Goal: Task Accomplishment & Management: Manage account settings

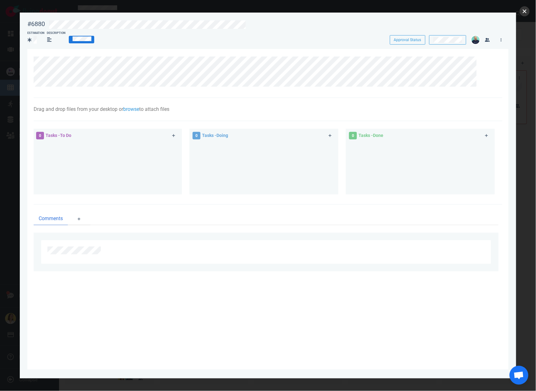
click at [525, 14] on button "close" at bounding box center [524, 11] width 10 height 10
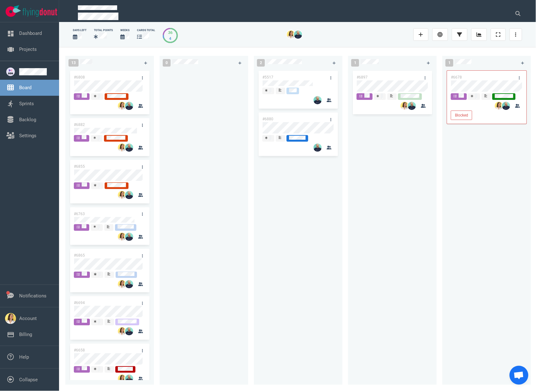
click at [219, 182] on div at bounding box center [203, 223] width 81 height 308
click at [201, 99] on div at bounding box center [203, 223] width 81 height 308
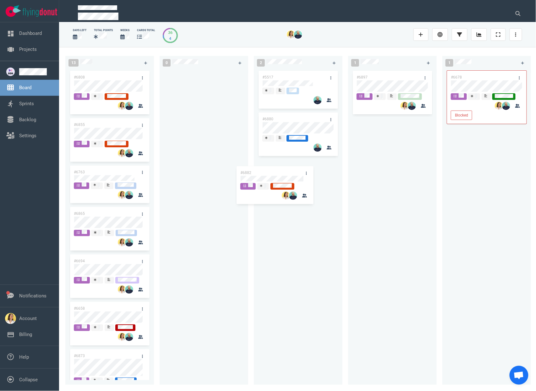
drag, startPoint x: 119, startPoint y: 125, endPoint x: 288, endPoint y: 172, distance: 176.1
click at [288, 172] on div "13 #6808 #6882 #6855 #6763 #6865 #6694 #6658 #6873 #6634 #6716 #6807 #6667 #633…" at bounding box center [297, 218] width 477 height 343
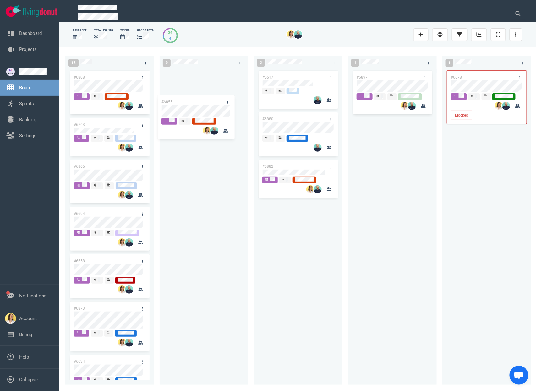
click at [195, 118] on div "13 #6808 #6855 #6763 #6865 #6694 #6658 #6873 #6634 #6716 #6807 #6667 #6334 #685…" at bounding box center [297, 218] width 477 height 343
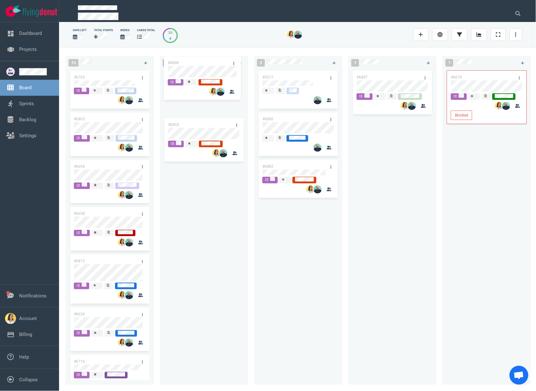
drag, startPoint x: 108, startPoint y: 79, endPoint x: 203, endPoint y: 64, distance: 95.6
click at [203, 64] on div "13 #6808 #6763 #6865 #6694 #6658 #6873 #6634 #6716 #6807 #6667 #6334 #6808 0 #6…" at bounding box center [297, 218] width 477 height 343
click at [242, 227] on div "#6808 #6855" at bounding box center [203, 223] width 81 height 308
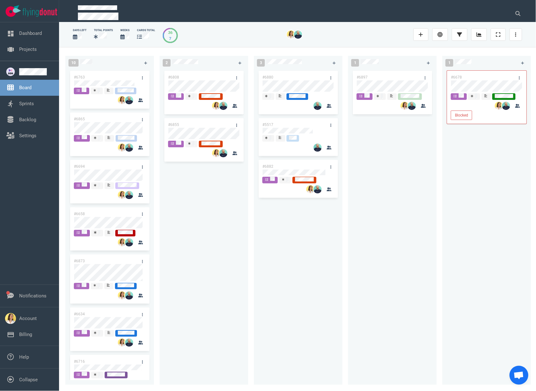
click at [198, 311] on div "#6808 #6855" at bounding box center [203, 223] width 81 height 308
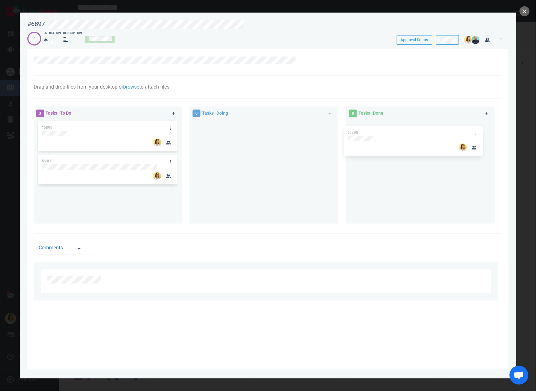
drag, startPoint x: 75, startPoint y: 128, endPoint x: 381, endPoint y: 133, distance: 305.5
click at [381, 133] on div "3 Tasks - To Do #6898 #6899 #6900 #6898 0 Tasks - Doing 0 Tasks - Done" at bounding box center [266, 166] width 472 height 127
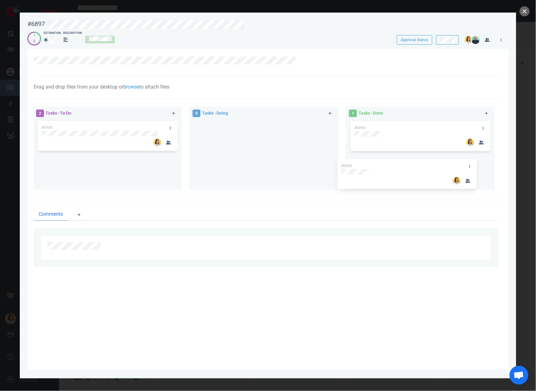
drag, startPoint x: 94, startPoint y: 125, endPoint x: 393, endPoint y: 164, distance: 301.6
click at [393, 164] on div "2 Tasks - To Do #6899 #6900 #6899 0 Tasks - Doing 1 Tasks - Done #6898" at bounding box center [266, 149] width 472 height 93
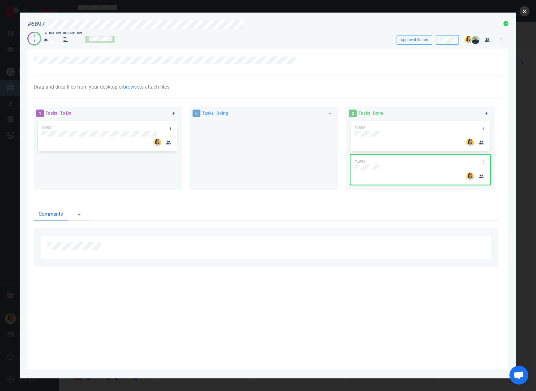
click at [520, 11] on button "close" at bounding box center [524, 11] width 10 height 10
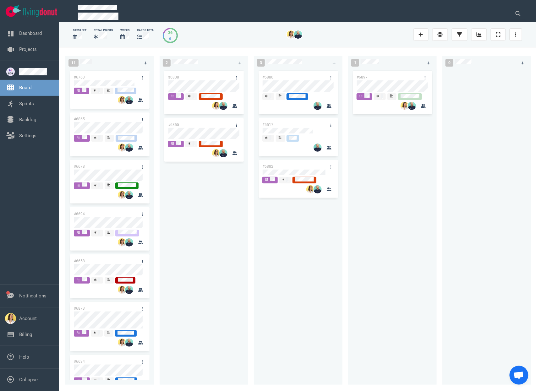
click at [328, 265] on div "#6880 #5517 #6882" at bounding box center [297, 223] width 81 height 308
click at [293, 260] on div "#6880 #5517 #6882" at bounding box center [297, 223] width 81 height 308
click at [305, 251] on div "#6880 #5517 #6882" at bounding box center [297, 223] width 81 height 308
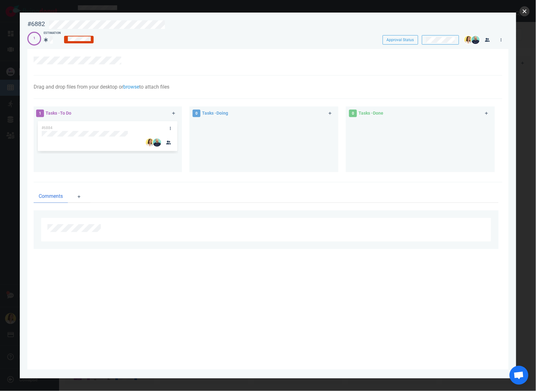
click at [528, 11] on button "close" at bounding box center [524, 11] width 10 height 10
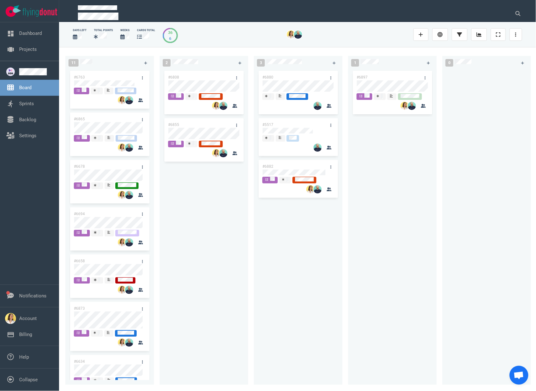
click at [226, 263] on div "#6808 #6855" at bounding box center [203, 223] width 81 height 308
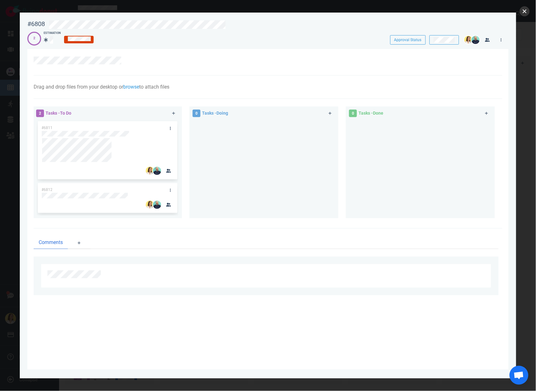
click at [527, 14] on button "close" at bounding box center [524, 11] width 10 height 10
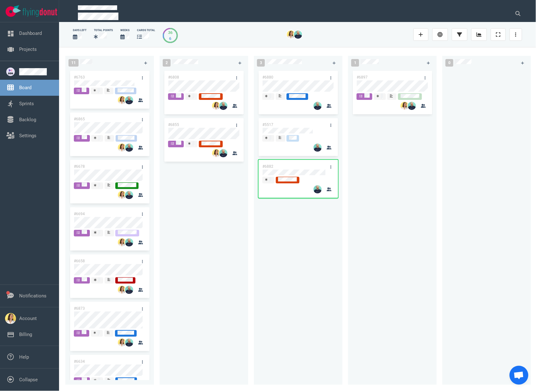
click at [183, 233] on div "#6808 #6855" at bounding box center [203, 223] width 81 height 308
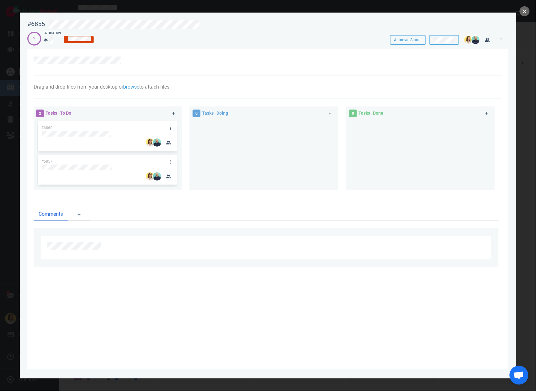
click at [526, 16] on div at bounding box center [268, 195] width 536 height 391
click at [526, 14] on button "close" at bounding box center [524, 11] width 10 height 10
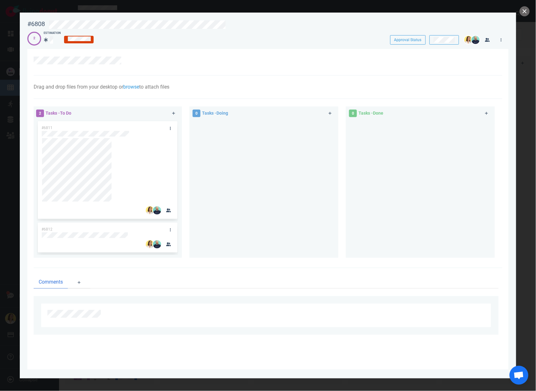
click at [253, 234] on div at bounding box center [263, 186] width 141 height 133
click at [250, 154] on div at bounding box center [263, 186] width 141 height 133
click at [247, 153] on div at bounding box center [263, 186] width 141 height 133
click at [227, 167] on div at bounding box center [263, 186] width 141 height 133
click at [247, 161] on div at bounding box center [263, 186] width 141 height 133
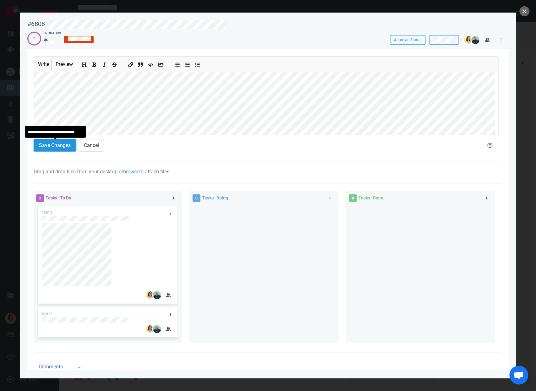
click at [62, 146] on button "Save Changes" at bounding box center [55, 145] width 42 height 13
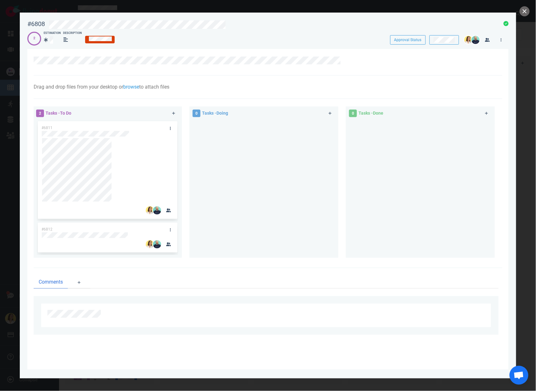
click at [225, 174] on div at bounding box center [263, 186] width 141 height 133
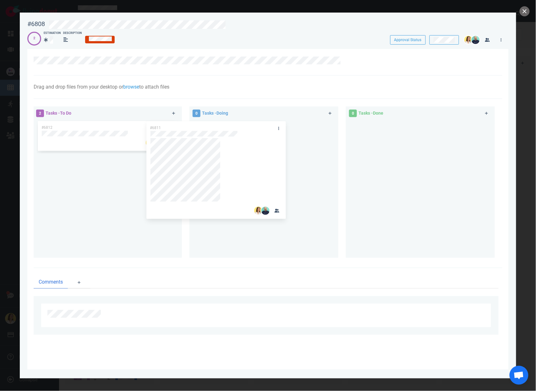
drag, startPoint x: 152, startPoint y: 156, endPoint x: 288, endPoint y: 157, distance: 135.6
click at [286, 157] on div "2 Tasks - To Do #6811 #6812 #6811 0 Tasks - Doing 0 Tasks - Done" at bounding box center [266, 183] width 472 height 161
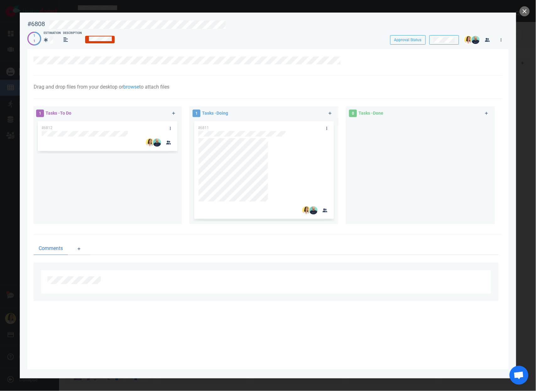
click at [417, 174] on div at bounding box center [419, 169] width 141 height 99
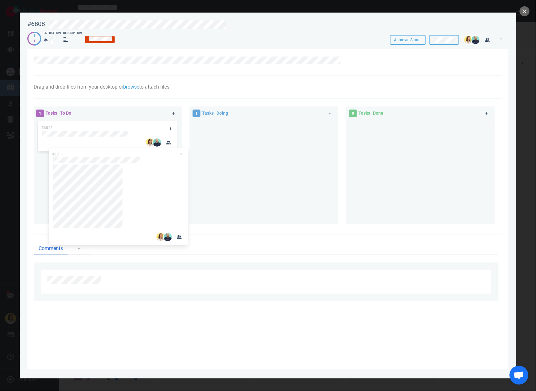
drag, startPoint x: 228, startPoint y: 128, endPoint x: 104, endPoint y: 151, distance: 125.7
click at [82, 155] on div "1 Tasks - To Do #6812 1 Tasks - Doing #6811 #6811 0 Tasks - Done" at bounding box center [266, 166] width 472 height 127
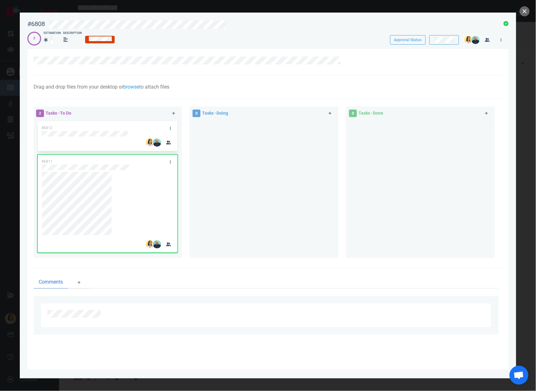
click at [241, 182] on div at bounding box center [263, 186] width 141 height 133
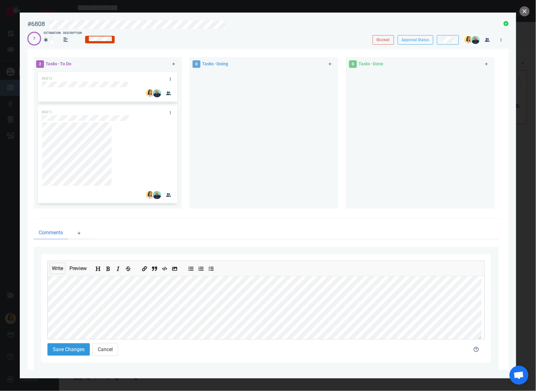
scroll to position [64, 0]
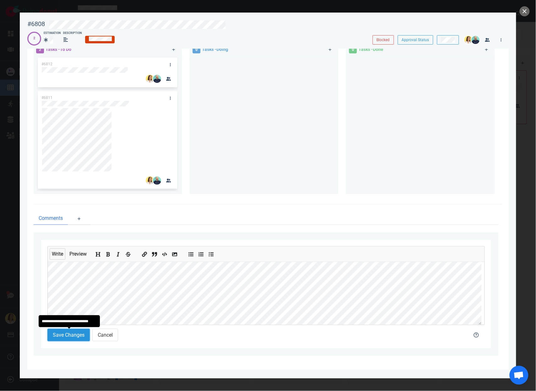
click at [77, 337] on button "Save Changes" at bounding box center [68, 335] width 42 height 13
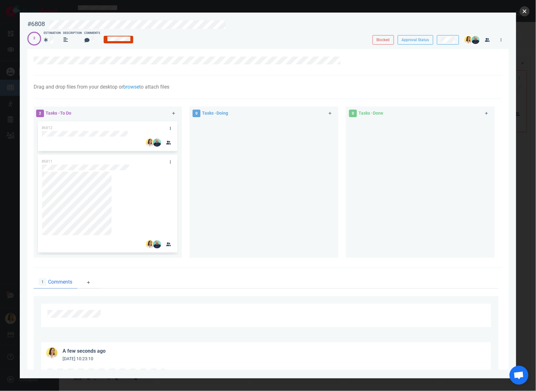
click at [522, 14] on button "close" at bounding box center [524, 11] width 10 height 10
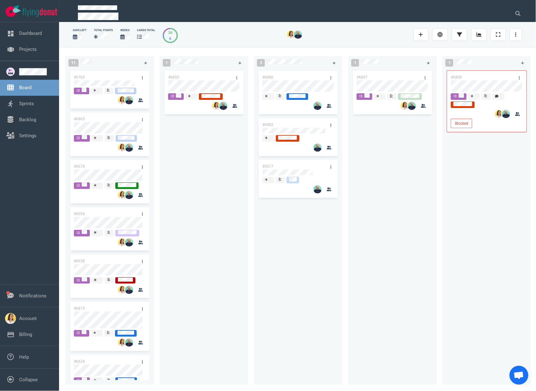
click at [209, 183] on div "#6855" at bounding box center [203, 223] width 81 height 308
drag, startPoint x: 381, startPoint y: 87, endPoint x: 200, endPoint y: 126, distance: 185.0
click at [200, 126] on div "11 #6763 #6865 #6678 #6694 #6658 #6873 #6634 #6716 #6807 #6667 #6334 1 #6855 3 …" at bounding box center [297, 218] width 477 height 343
click at [195, 235] on div "#6855 #6897" at bounding box center [203, 223] width 81 height 308
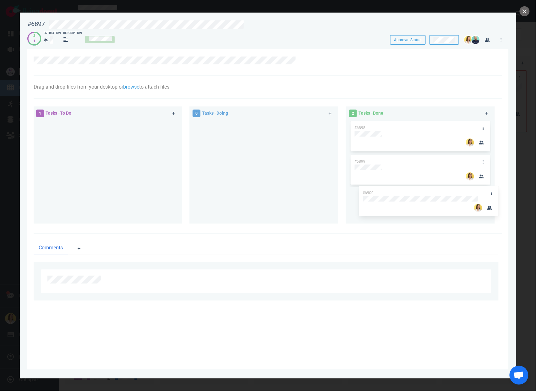
drag, startPoint x: 119, startPoint y: 121, endPoint x: 440, endPoint y: 186, distance: 327.4
click at [440, 186] on div "1 Tasks - To Do #6900 #6900 0 Tasks - Doing 2 Tasks - Done #6898 #6899" at bounding box center [266, 166] width 472 height 127
click at [522, 15] on button "close" at bounding box center [524, 11] width 10 height 10
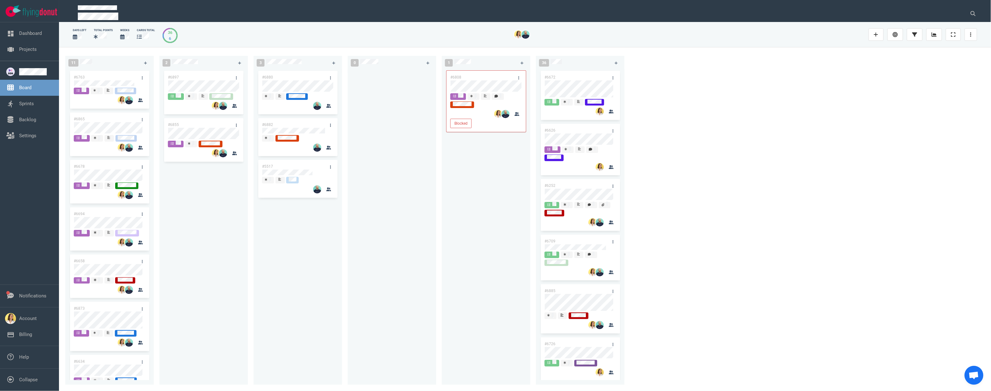
click at [237, 265] on div "#6897 #6855" at bounding box center [203, 223] width 81 height 308
click at [199, 94] on div at bounding box center [204, 97] width 72 height 8
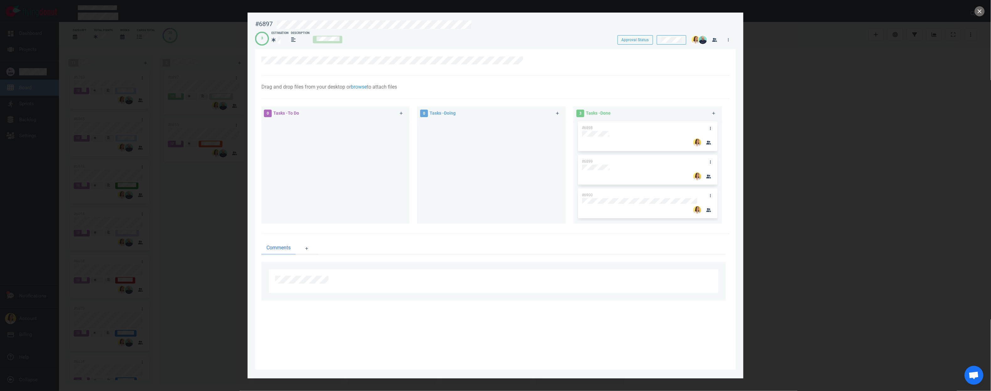
click at [535, 105] on div at bounding box center [495, 195] width 991 height 391
click at [535, 12] on button "close" at bounding box center [980, 11] width 10 height 10
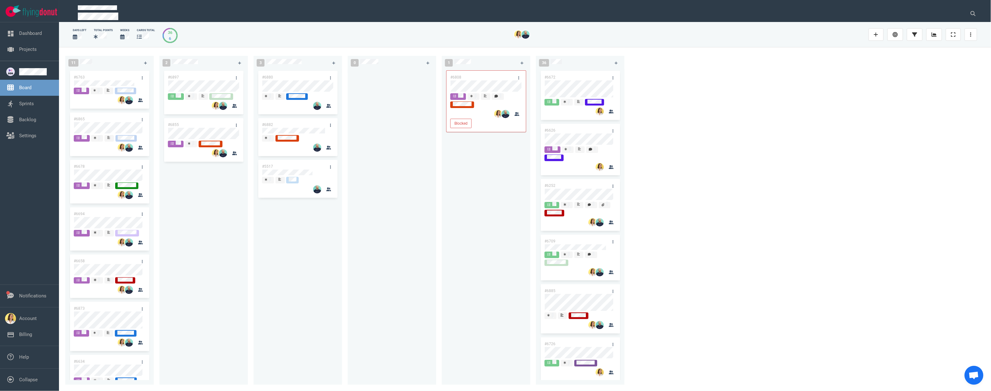
click at [535, 152] on div "11 #6763 #6865 #6678 #6694 #6658 #6873 #6634 #6716 #6807 #6667 #6334 2 #6897 #6…" at bounding box center [525, 218] width 932 height 343
click at [243, 211] on div "#6897 #6855" at bounding box center [203, 223] width 81 height 308
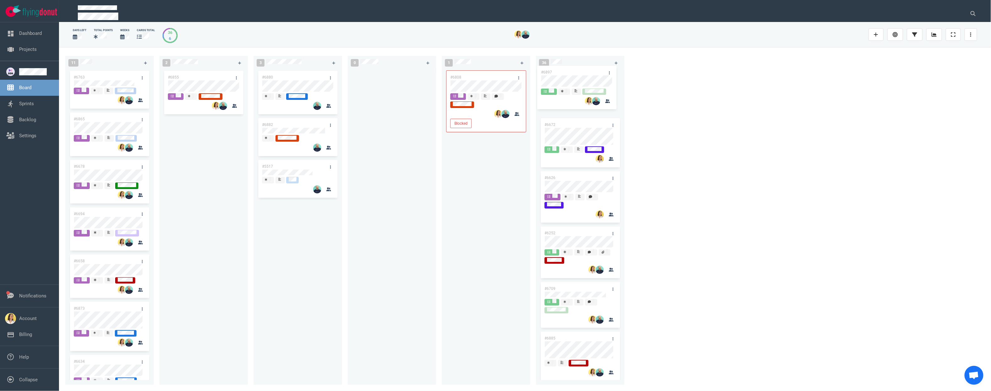
drag, startPoint x: 195, startPoint y: 76, endPoint x: 568, endPoint y: 71, distance: 373.0
click at [535, 71] on div "11 #6763 #6865 #6678 #6694 #6658 #6873 #6634 #6716 #6807 #6667 #6334 2 #6897 #6…" at bounding box center [525, 218] width 932 height 343
drag, startPoint x: 683, startPoint y: 94, endPoint x: 680, endPoint y: 93, distance: 3.4
click at [535, 93] on div "11 #6763 #6865 #6678 #6694 #6658 #6873 #6634 #6716 #6807 #6667 #6334 2 #6855 3 …" at bounding box center [525, 218] width 932 height 343
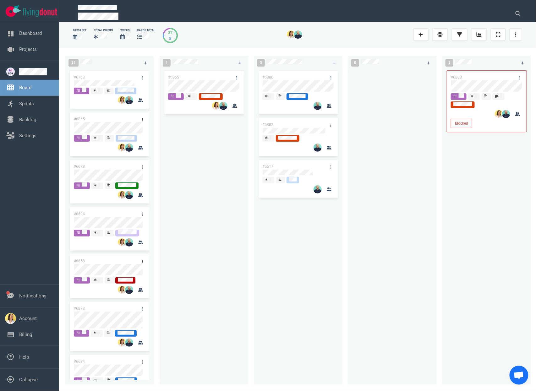
click at [207, 193] on div "#6855" at bounding box center [203, 223] width 81 height 308
click at [395, 185] on div at bounding box center [392, 223] width 81 height 308
click at [390, 276] on div at bounding box center [392, 223] width 81 height 308
click at [375, 271] on div at bounding box center [392, 223] width 81 height 308
click at [215, 158] on div "#6855" at bounding box center [203, 223] width 81 height 308
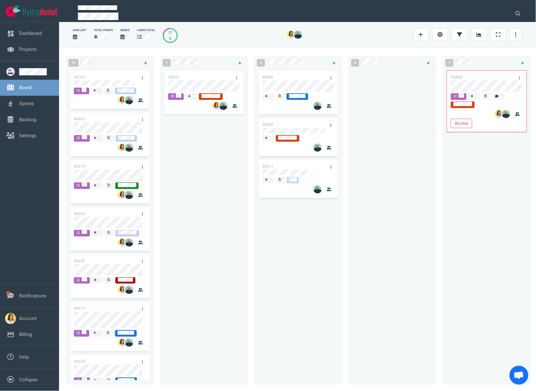
click at [387, 180] on div at bounding box center [392, 223] width 81 height 308
click at [286, 169] on div at bounding box center [298, 173] width 72 height 8
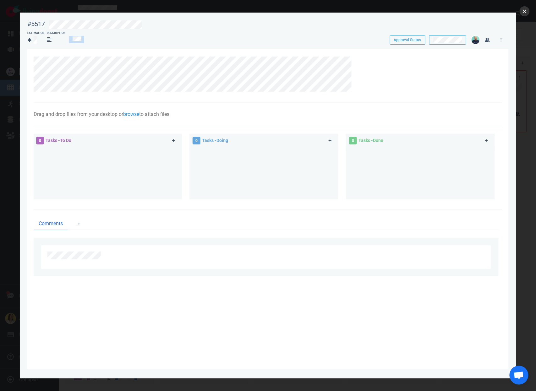
click at [525, 12] on button "close" at bounding box center [524, 11] width 10 height 10
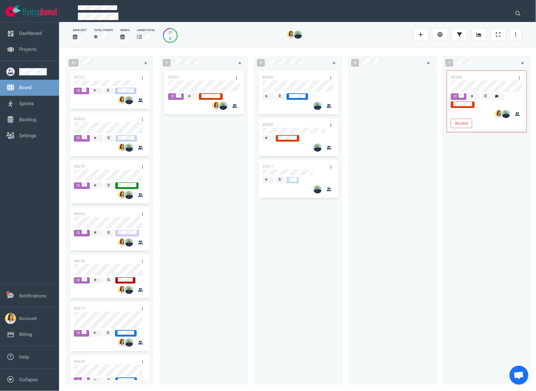
click at [227, 228] on div "#6855" at bounding box center [203, 223] width 81 height 308
click at [460, 202] on div "#6808 Blocked" at bounding box center [486, 223] width 81 height 308
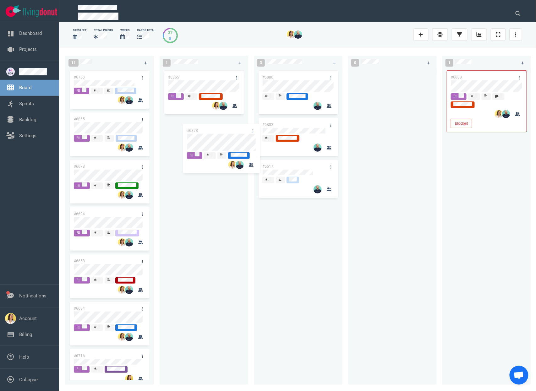
click at [215, 143] on div "11 #6763 #6865 #6678 #6694 #6658 #6873 #6634 #6716 #6807 #6667 #6334 #6873 1 #6…" at bounding box center [297, 218] width 477 height 343
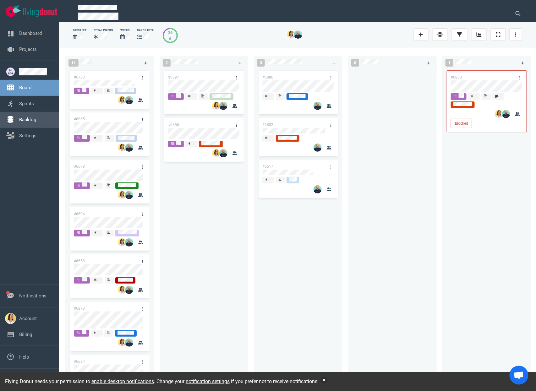
click at [34, 119] on link "Backlog" at bounding box center [27, 120] width 17 height 6
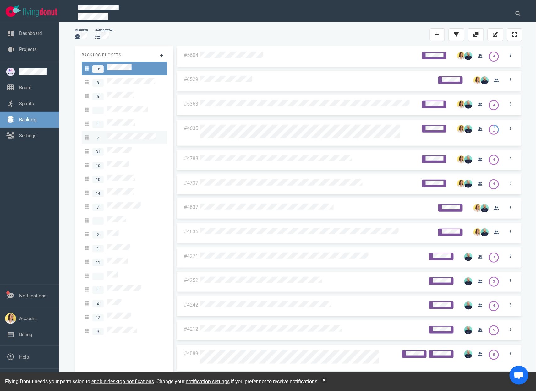
click at [132, 131] on link "7" at bounding box center [124, 138] width 85 height 14
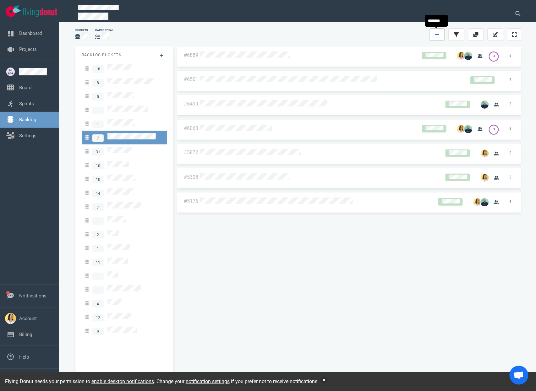
click at [433, 33] on link at bounding box center [436, 34] width 15 height 13
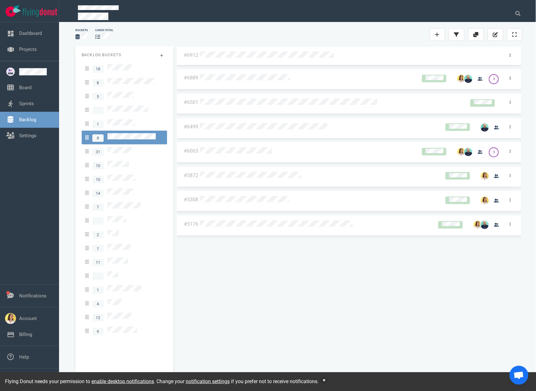
click at [343, 51] on div at bounding box center [349, 55] width 298 height 8
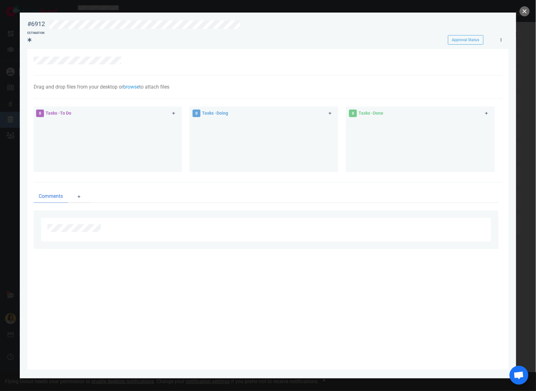
click at [497, 43] on link at bounding box center [501, 40] width 10 height 8
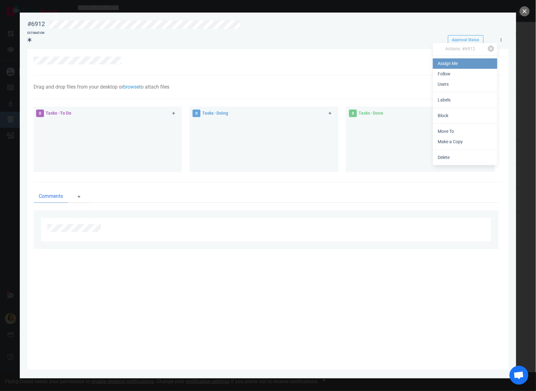
click at [482, 64] on link "Assign Me" at bounding box center [465, 63] width 64 height 10
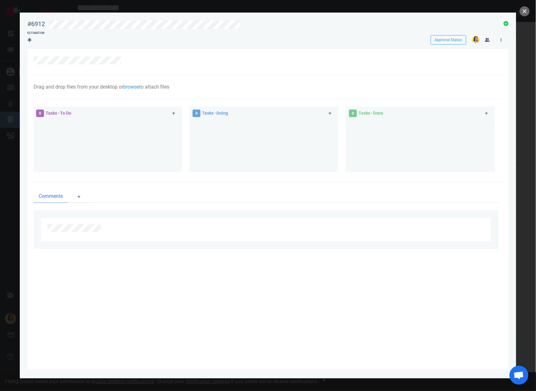
click at [502, 40] on link at bounding box center [501, 40] width 10 height 8
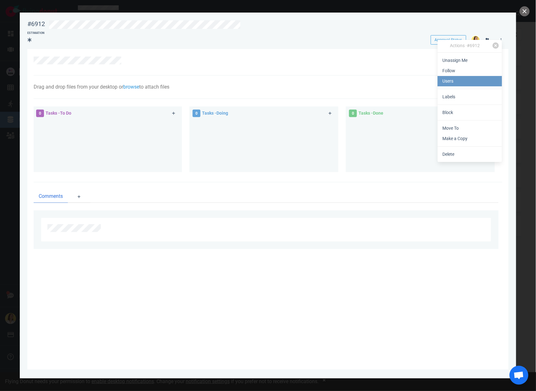
click at [480, 80] on link "Users" at bounding box center [469, 81] width 64 height 10
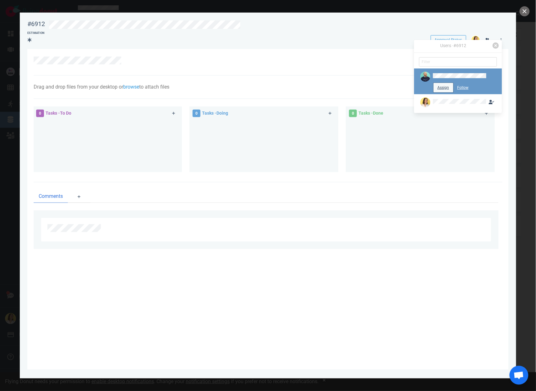
click at [445, 86] on button "Assign" at bounding box center [443, 87] width 20 height 9
click at [30, 42] on icon at bounding box center [30, 39] width 4 height 5
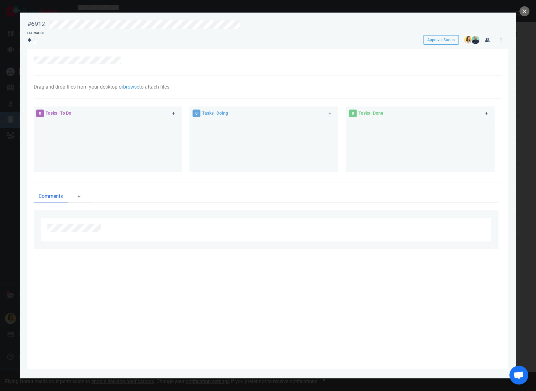
click at [428, 69] on div at bounding box center [268, 62] width 468 height 27
click at [500, 42] on link at bounding box center [501, 40] width 10 height 8
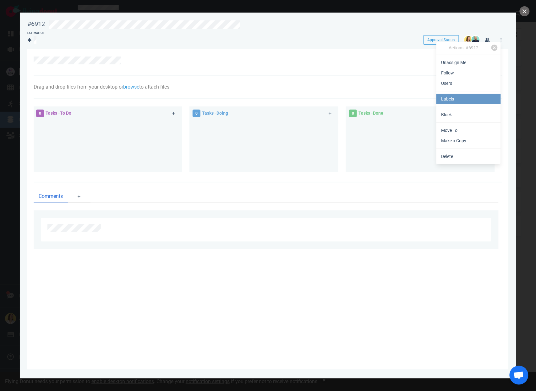
click at [466, 98] on link "Labels" at bounding box center [468, 99] width 64 height 10
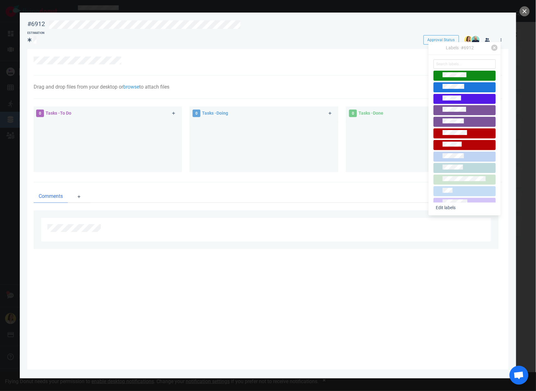
click at [467, 175] on span at bounding box center [464, 180] width 62 height 10
click at [300, 39] on div "Estimation" at bounding box center [219, 38] width 385 height 14
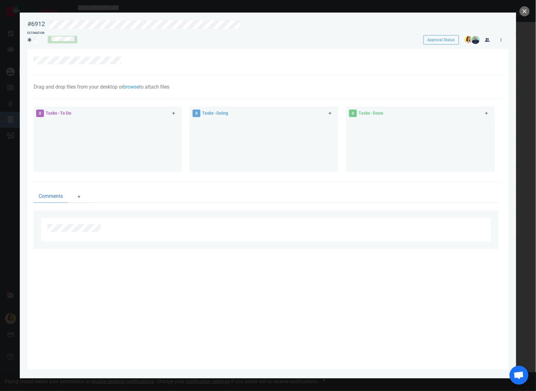
click at [121, 63] on div at bounding box center [264, 61] width 461 height 8
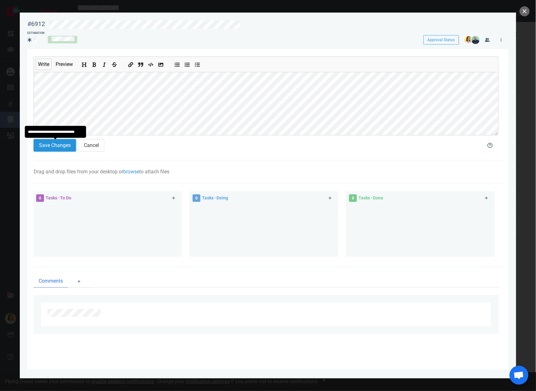
click at [53, 147] on button "Save Changes" at bounding box center [55, 145] width 42 height 13
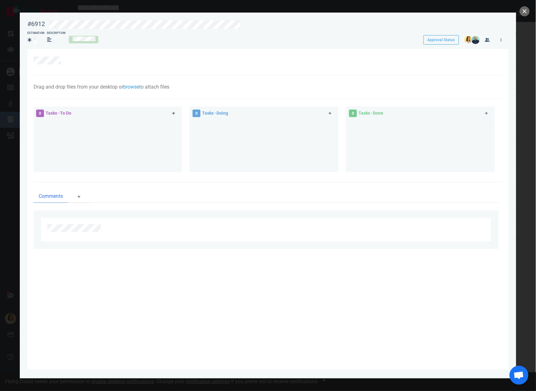
click at [170, 112] on link at bounding box center [174, 114] width 10 height 8
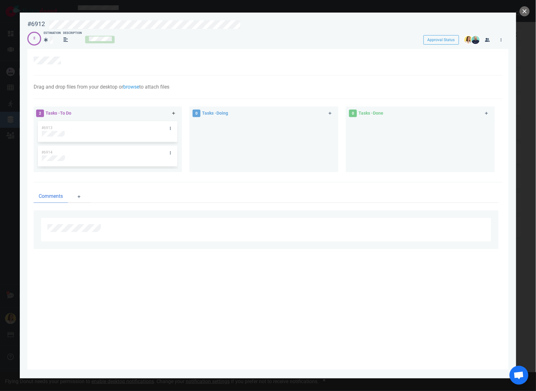
click at [174, 115] on icon at bounding box center [173, 113] width 3 height 4
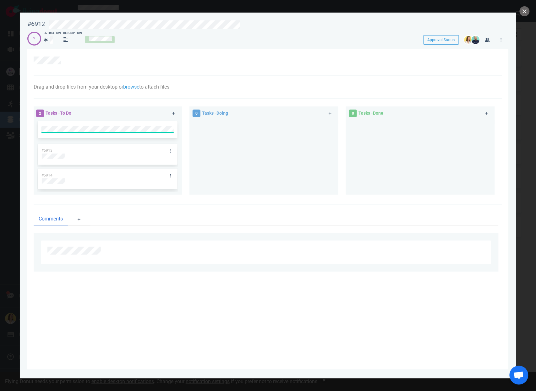
click at [265, 154] on div at bounding box center [263, 155] width 141 height 70
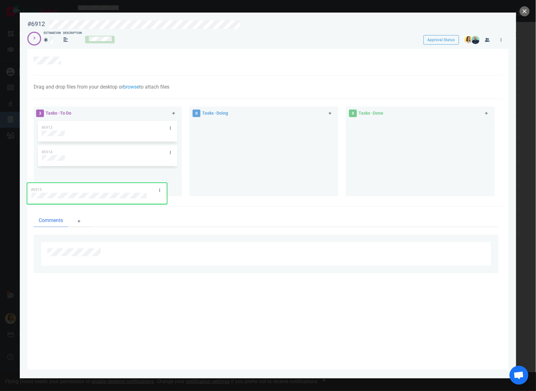
drag, startPoint x: 157, startPoint y: 129, endPoint x: 147, endPoint y: 187, distance: 58.9
click at [147, 187] on div "#6915 #6913 #6914 #6915" at bounding box center [107, 156] width 141 height 72
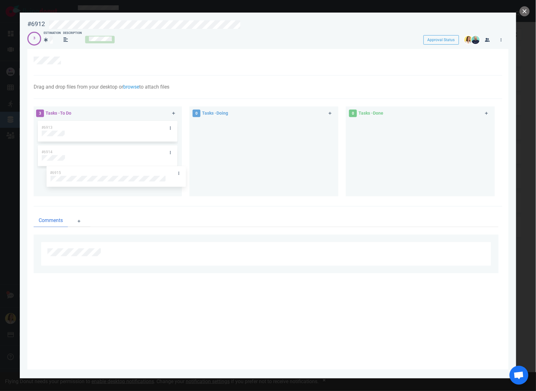
drag, startPoint x: 163, startPoint y: 125, endPoint x: 171, endPoint y: 170, distance: 46.3
click at [171, 170] on div "#6915 #6913 #6914 #6915" at bounding box center [107, 156] width 141 height 72
click at [173, 127] on link at bounding box center [170, 128] width 10 height 8
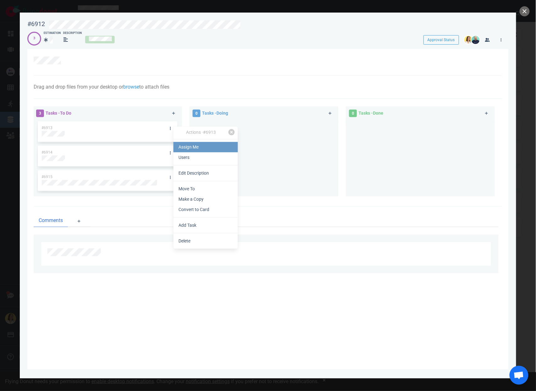
click at [181, 149] on link "Assign Me" at bounding box center [205, 147] width 64 height 10
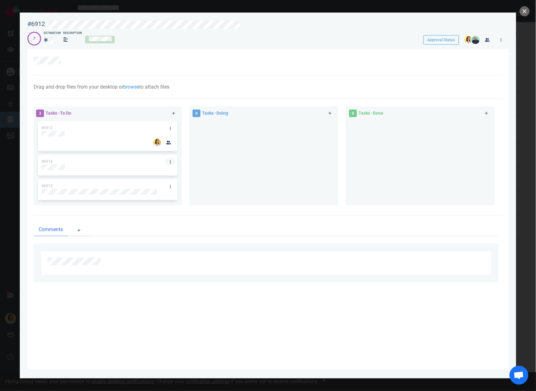
click at [171, 160] on link at bounding box center [170, 162] width 10 height 8
click at [188, 182] on link "Assign Me" at bounding box center [203, 180] width 64 height 10
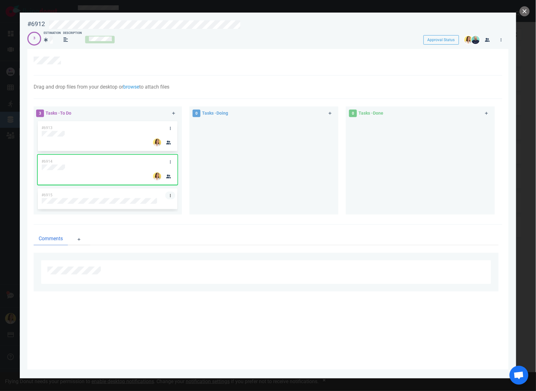
click at [170, 194] on icon at bounding box center [170, 196] width 1 height 4
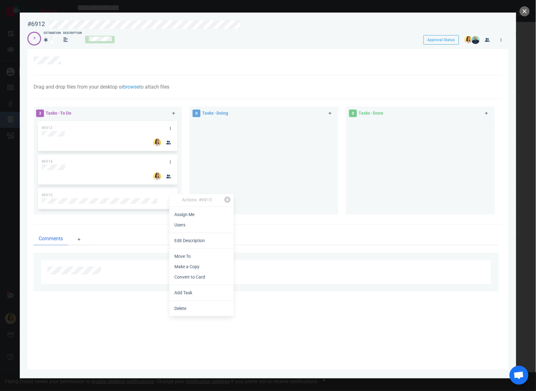
drag, startPoint x: 177, startPoint y: 214, endPoint x: 191, endPoint y: 213, distance: 14.2
click at [177, 214] on link "Assign Me" at bounding box center [201, 214] width 64 height 10
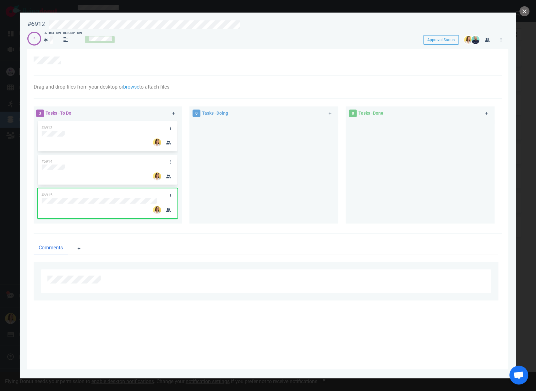
click at [316, 191] on div at bounding box center [263, 169] width 141 height 99
click at [524, 14] on button "close" at bounding box center [524, 11] width 10 height 10
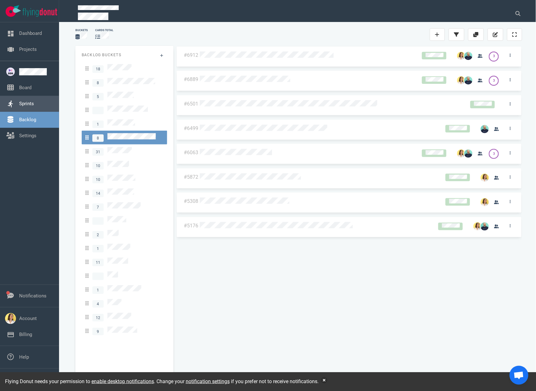
click at [19, 101] on link "Sprints" at bounding box center [26, 104] width 15 height 6
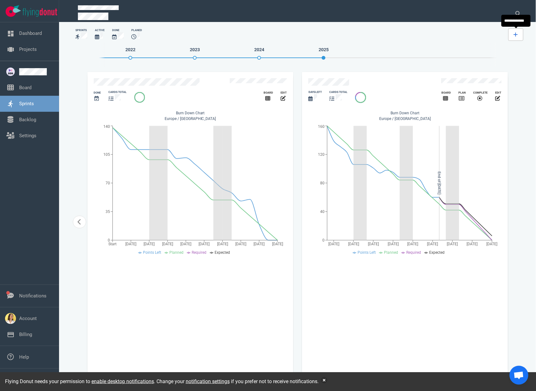
click at [514, 35] on icon at bounding box center [515, 34] width 4 height 5
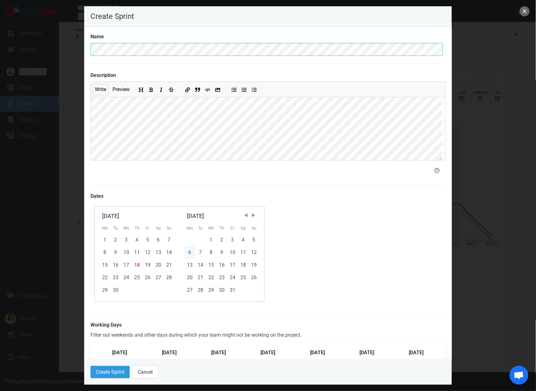
click at [193, 250] on div "6" at bounding box center [189, 252] width 11 height 13
click at [238, 276] on div "24" at bounding box center [232, 277] width 11 height 13
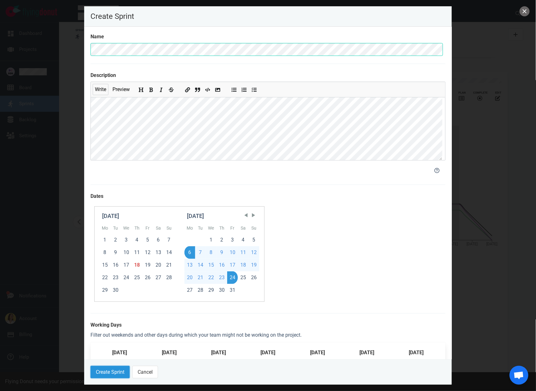
click at [119, 369] on button "Create Sprint" at bounding box center [109, 372] width 39 height 13
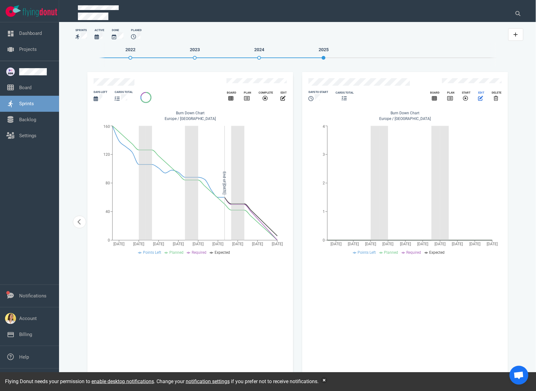
click at [483, 98] on span "slide 10 of 10" at bounding box center [483, 98] width 1 height 6
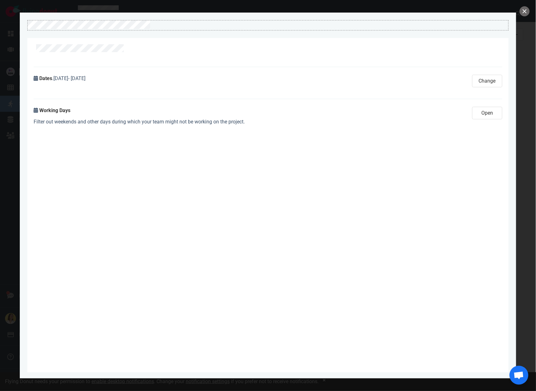
click at [240, 23] on div at bounding box center [268, 24] width 480 height 8
click at [278, 156] on div "Dates . Oct 06, 2025 - Oct 24, 2025 Change Working Days Filter out weekends and…" at bounding box center [268, 202] width 468 height 322
click at [523, 13] on button "close" at bounding box center [524, 11] width 10 height 10
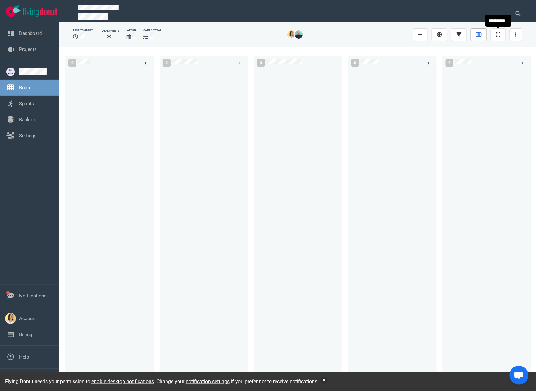
click at [479, 35] on icon at bounding box center [479, 34] width 6 height 5
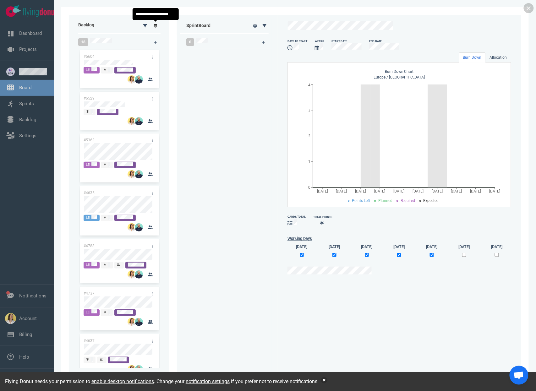
click at [157, 24] on link at bounding box center [155, 26] width 10 height 8
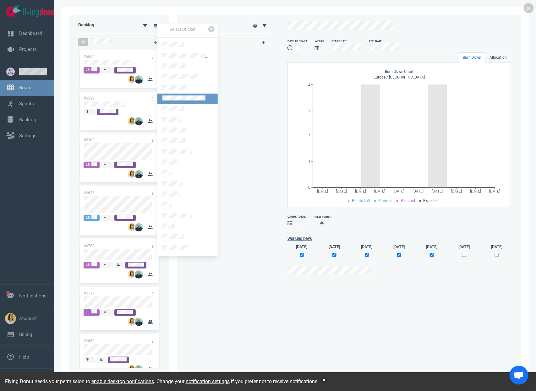
click at [161, 94] on link at bounding box center [187, 99] width 60 height 11
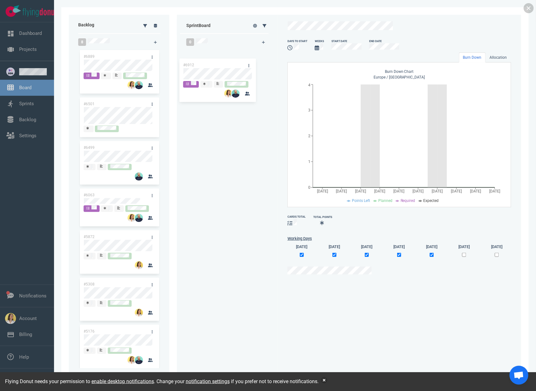
drag, startPoint x: 114, startPoint y: 55, endPoint x: 216, endPoint y: 63, distance: 101.7
click at [215, 63] on div "Backlog 8 #6912 #6889 #6501 #6499 #6063 #5872 #5308 #5176 #6912 Sprint Board 0 …" at bounding box center [295, 195] width 452 height 361
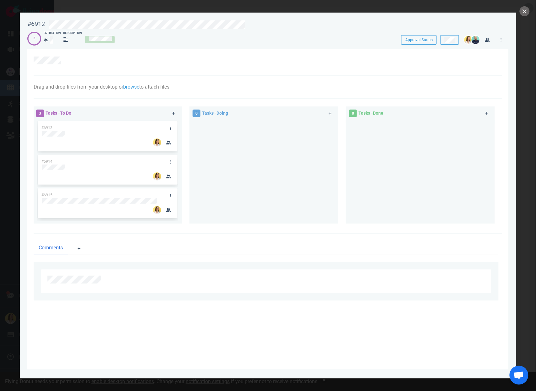
click at [317, 117] on div "0 Tasks - Doing" at bounding box center [257, 113] width 136 height 15
click at [525, 15] on button "close" at bounding box center [524, 11] width 10 height 10
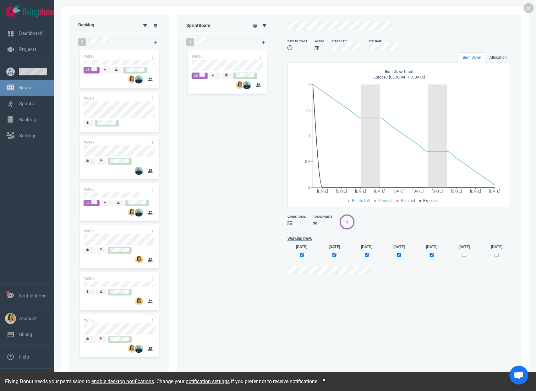
click at [245, 156] on div "#6912" at bounding box center [227, 207] width 81 height 317
click at [199, 177] on div "#6912" at bounding box center [227, 207] width 81 height 317
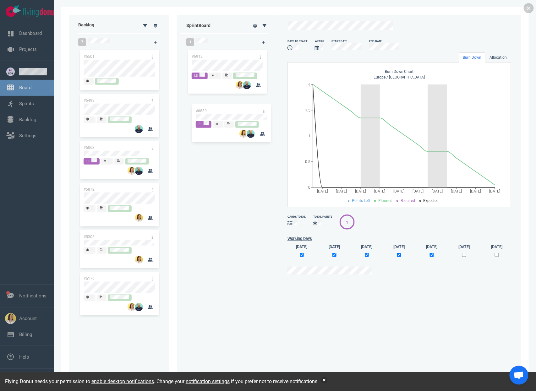
click at [228, 115] on div "Backlog 7 #6889 #6501 #6499 #6063 #5872 #5308 #5176 #6889 Sprint Board 1 #6912 …" at bounding box center [295, 195] width 452 height 361
click at [210, 165] on div "#6912 #6889" at bounding box center [227, 206] width 81 height 314
click at [212, 179] on div "#6912 #6889" at bounding box center [227, 206] width 81 height 314
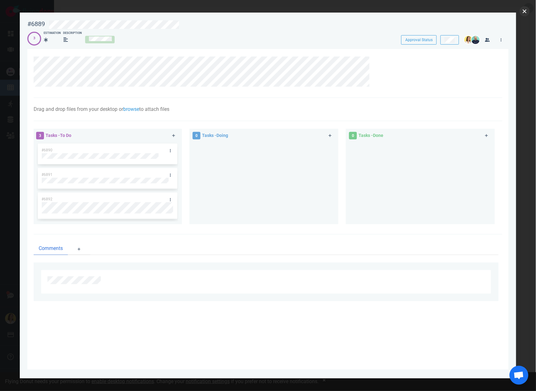
click at [520, 9] on button "close" at bounding box center [524, 11] width 10 height 10
